Goal: Check status: Check status

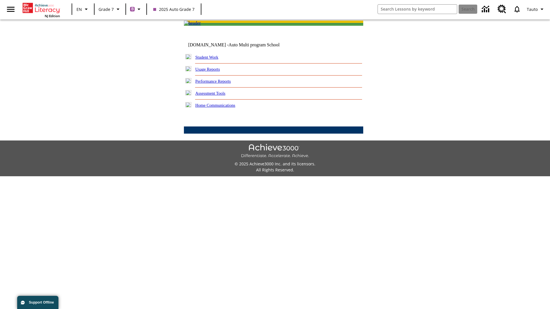
click at [219, 84] on link "Performance Reports" at bounding box center [212, 81] width 35 height 5
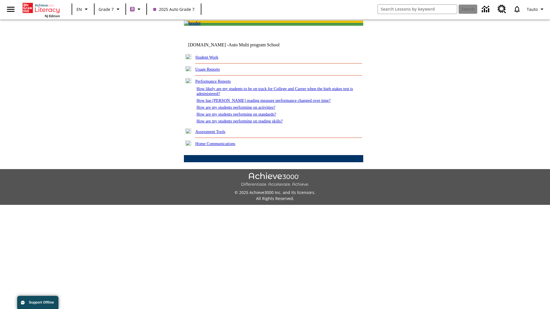
click at [241, 110] on link "How are my students performing on activities?" at bounding box center [235, 107] width 79 height 5
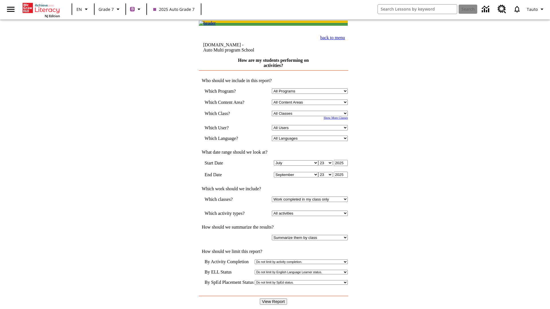
click at [274, 299] on input "View Report" at bounding box center [273, 302] width 27 height 6
select select "21437138"
select select "4"
click at [274, 299] on input "View Report" at bounding box center [273, 302] width 27 height 6
